Goal: Transaction & Acquisition: Obtain resource

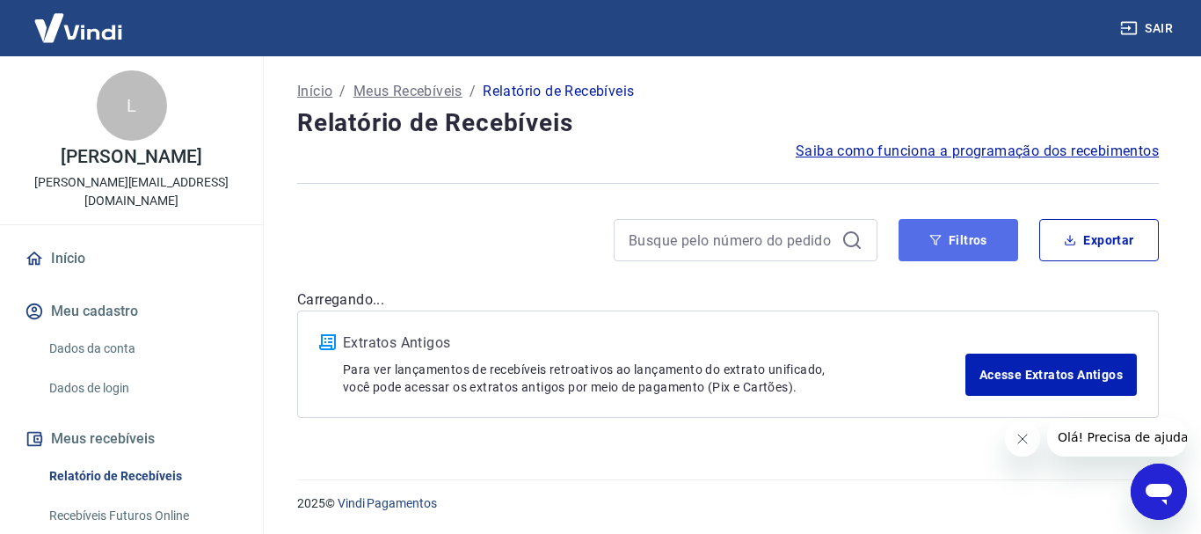
click at [966, 237] on button "Filtros" at bounding box center [958, 240] width 120 height 42
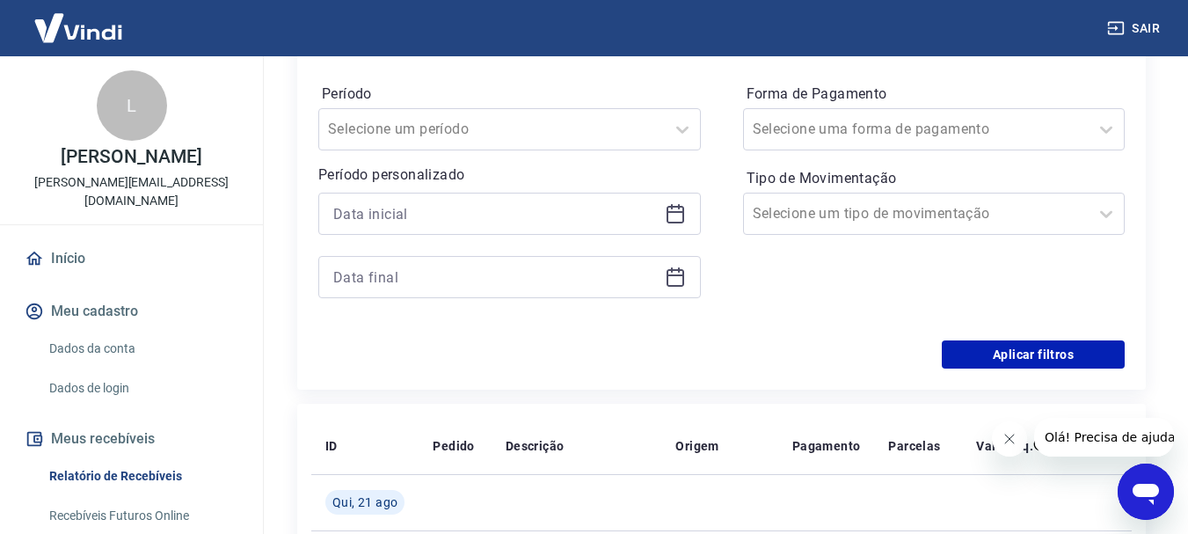
scroll to position [273, 0]
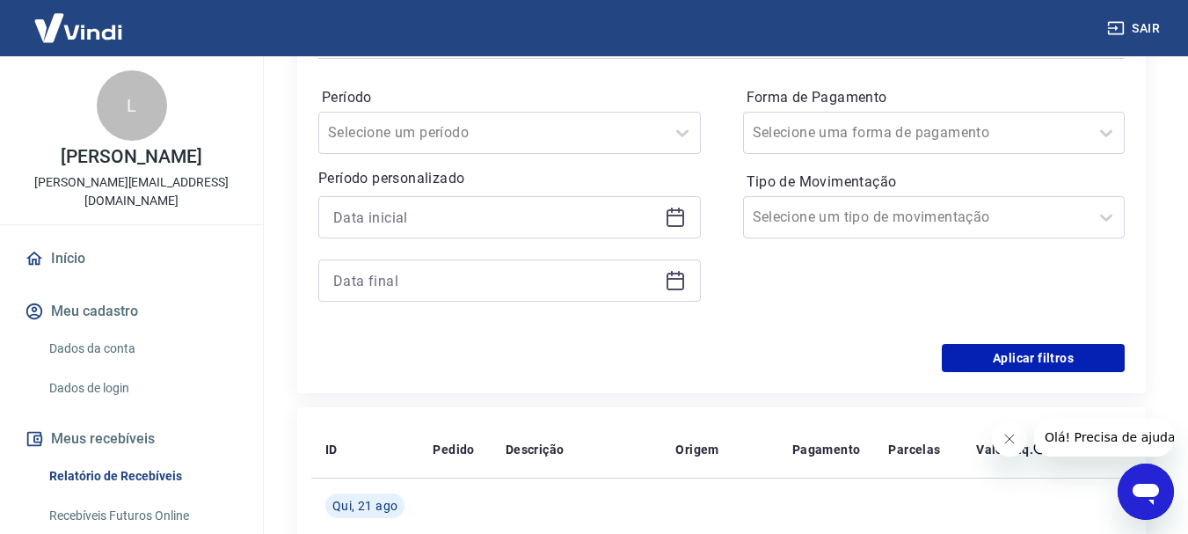
click at [678, 217] on icon at bounding box center [675, 217] width 21 height 21
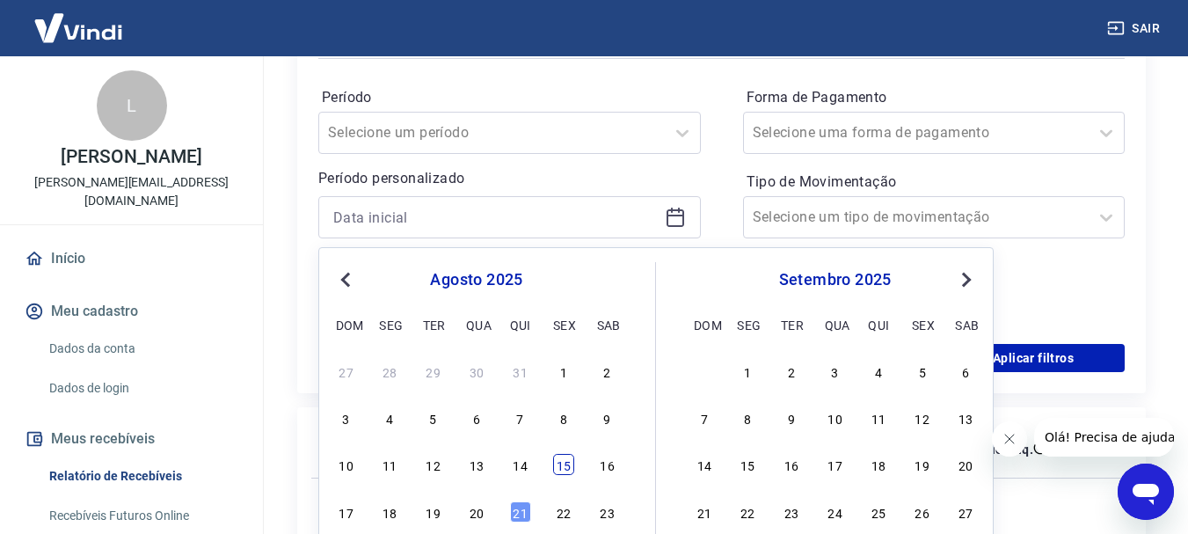
click at [567, 462] on div "15" at bounding box center [563, 464] width 21 height 21
type input "15/08/2025"
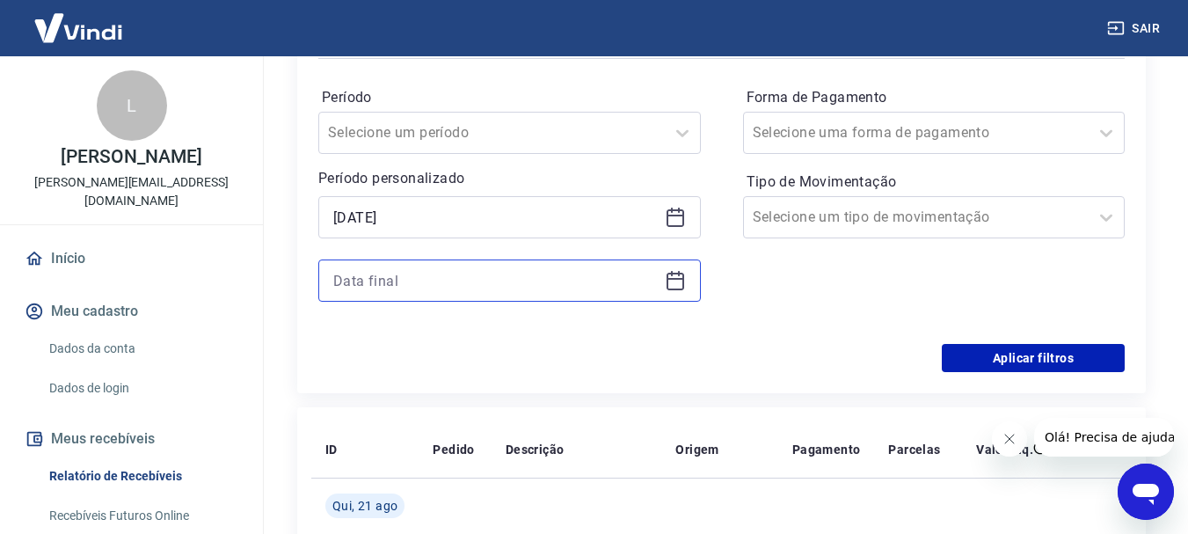
click at [509, 292] on input at bounding box center [495, 280] width 324 height 26
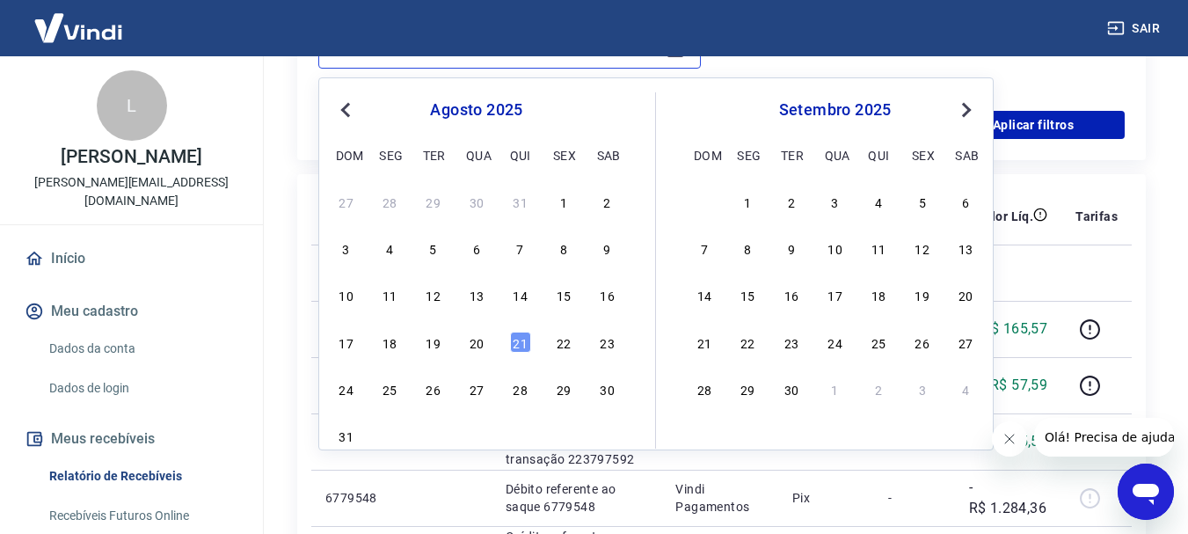
scroll to position [521, 0]
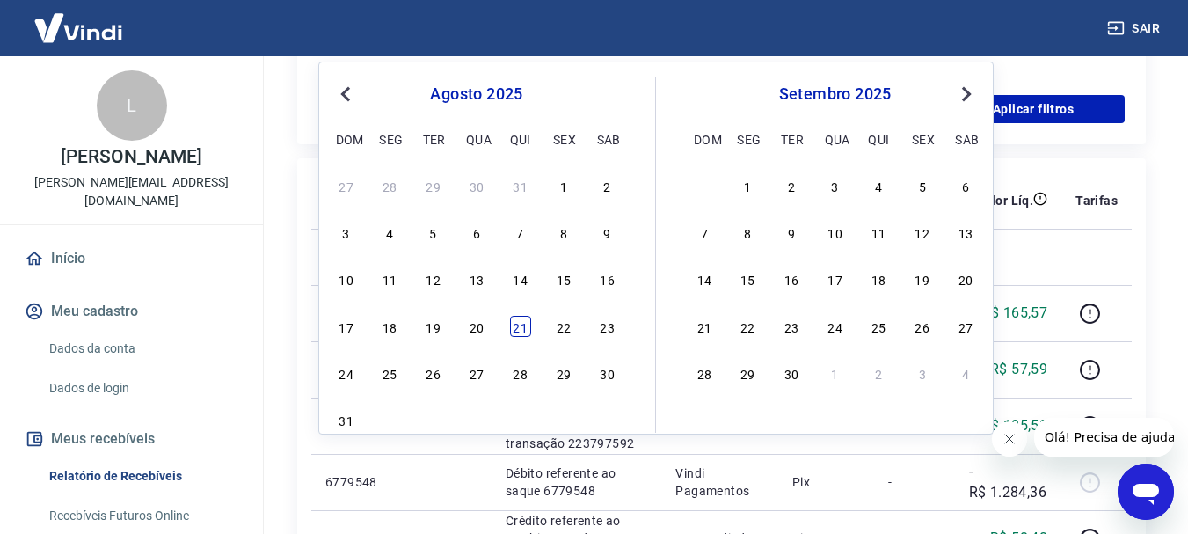
click at [523, 324] on div "21" at bounding box center [520, 326] width 21 height 21
type input "21/08/2025"
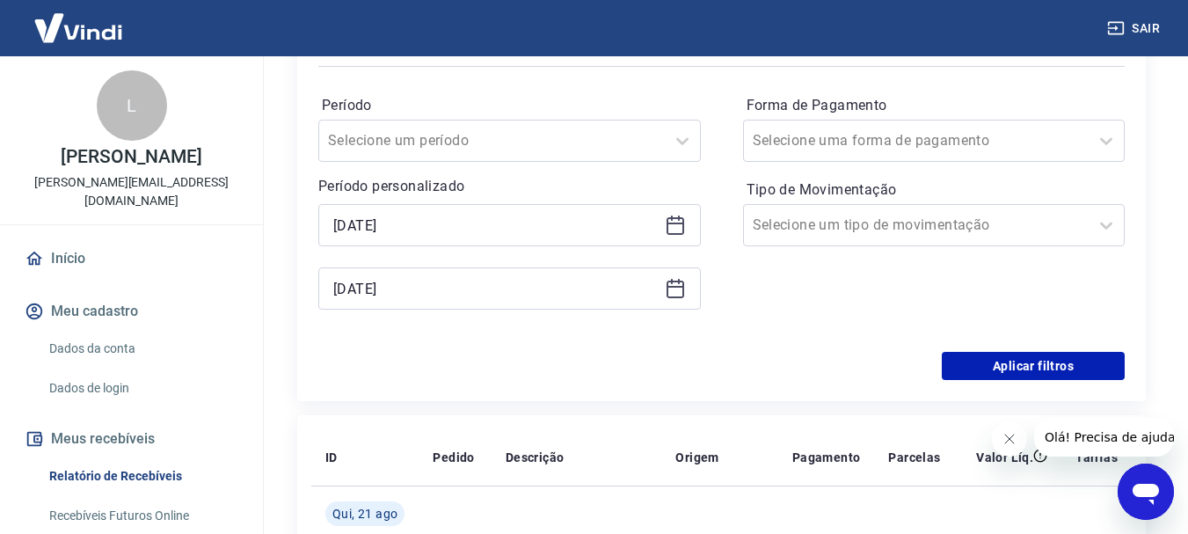
scroll to position [260, 0]
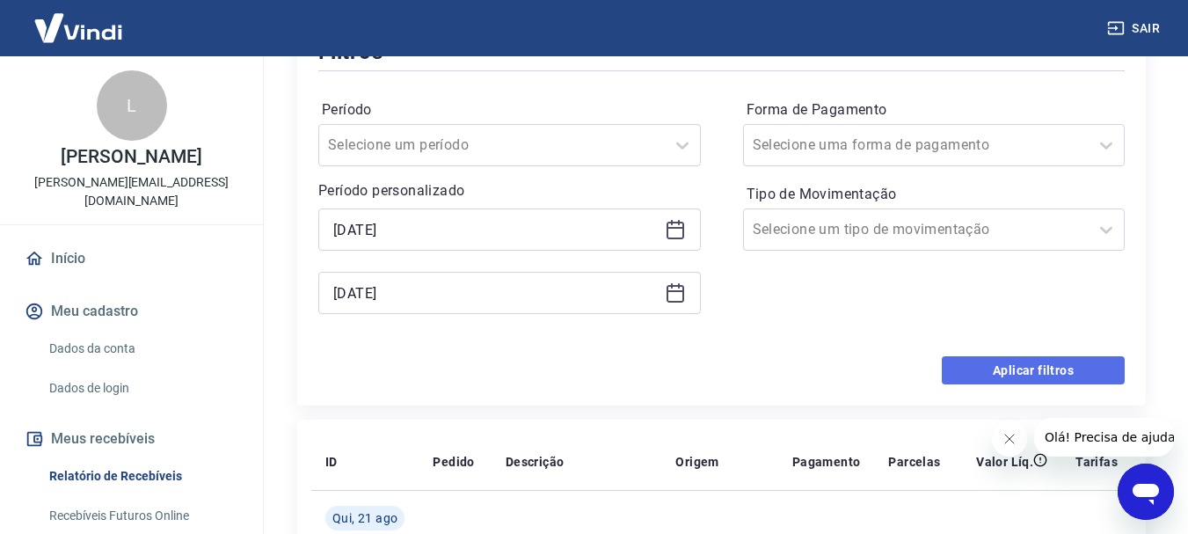
click at [1021, 365] on button "Aplicar filtros" at bounding box center [1033, 370] width 183 height 28
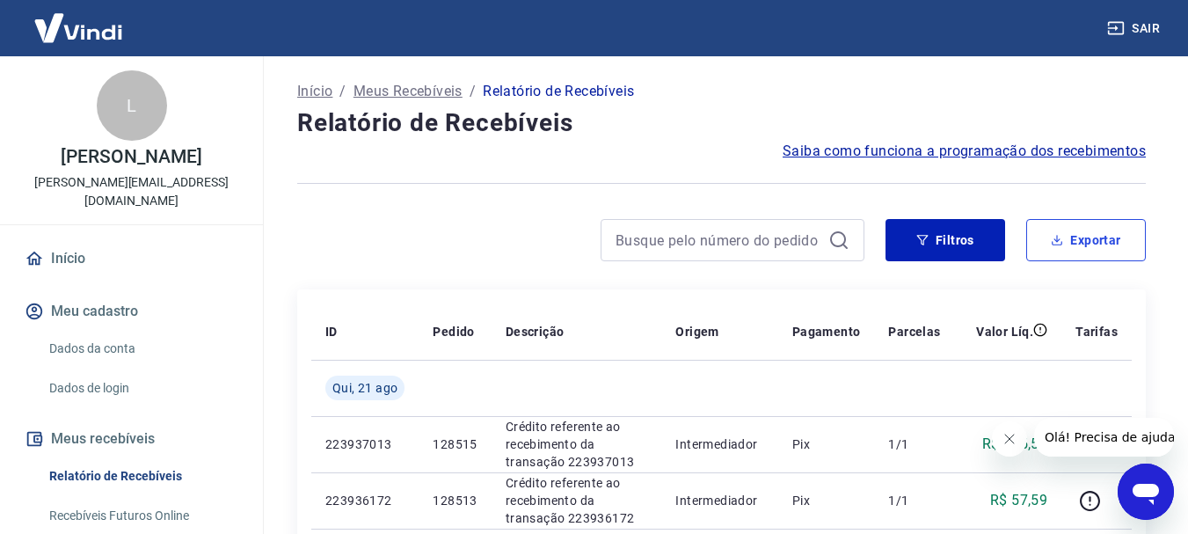
click at [1085, 250] on button "Exportar" at bounding box center [1086, 240] width 120 height 42
type input "15/08/2025"
type input "21/08/2025"
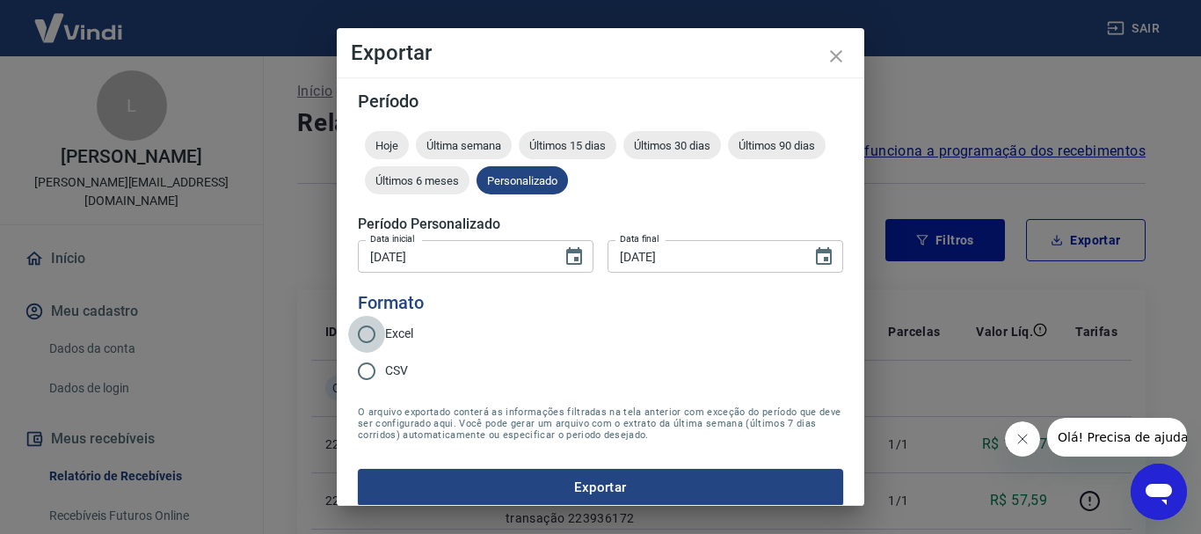
click at [377, 337] on input "Excel" at bounding box center [366, 334] width 37 height 37
radio input "true"
click at [537, 496] on button "Exportar" at bounding box center [600, 487] width 485 height 37
